Goal: Navigation & Orientation: Find specific page/section

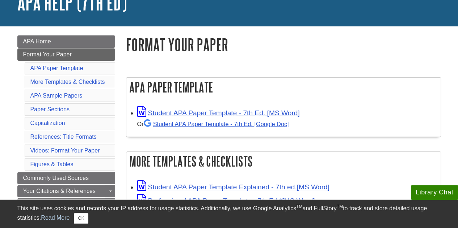
scroll to position [58, 0]
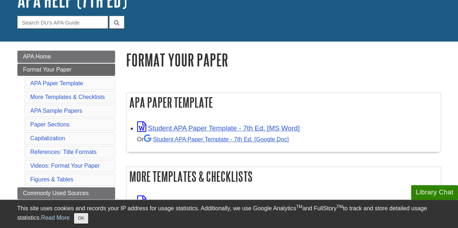
click at [85, 218] on button "OK" at bounding box center [81, 218] width 14 height 11
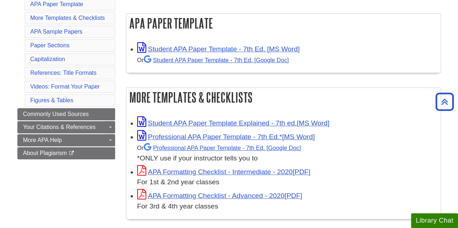
scroll to position [137, 0]
